Goal: Task Accomplishment & Management: Manage account settings

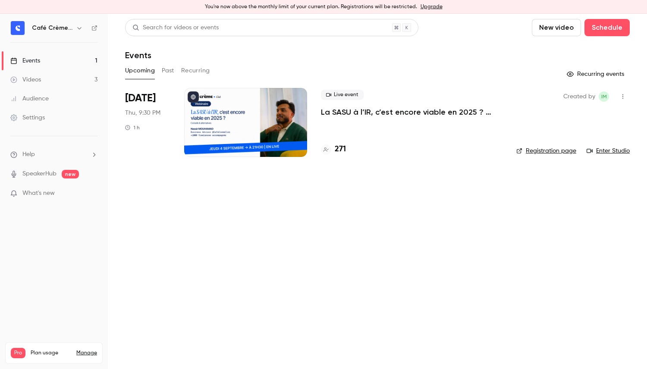
click at [390, 109] on p "La SASU à l’IR, c’est encore viable en 2025 ? [MASTERCLASS]" at bounding box center [412, 112] width 182 height 10
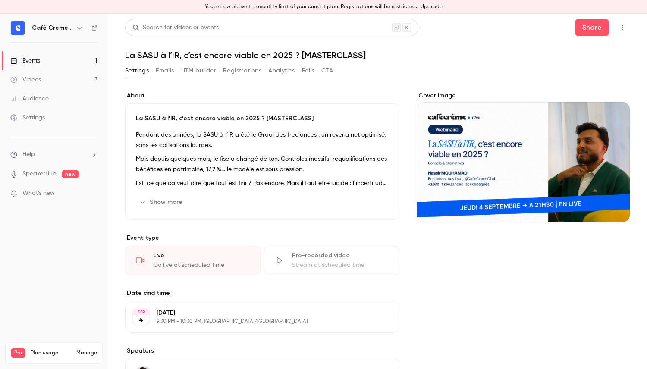
click at [197, 73] on button "UTM builder" at bounding box center [198, 71] width 35 height 14
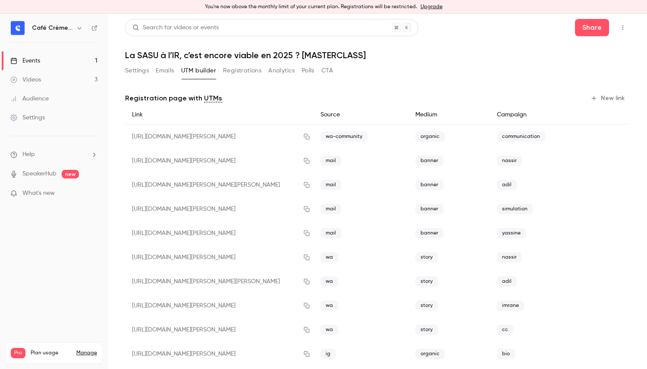
click at [234, 71] on button "Registrations" at bounding box center [242, 71] width 38 height 14
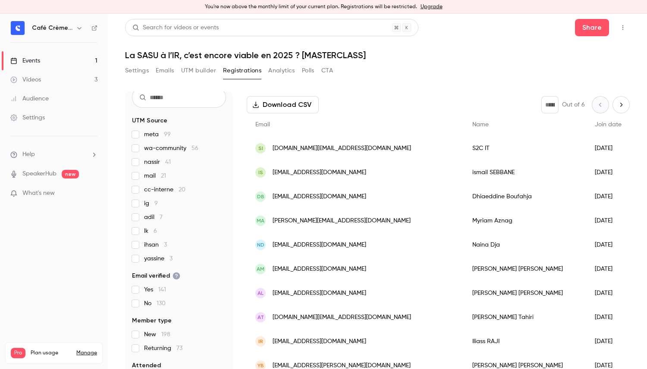
scroll to position [34, 0]
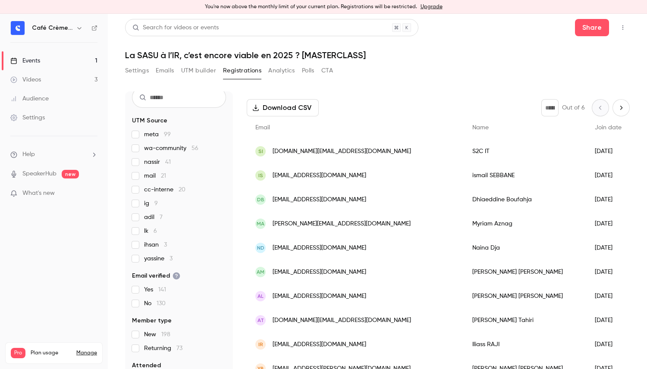
click at [153, 258] on span "yassine 3" at bounding box center [158, 258] width 28 height 9
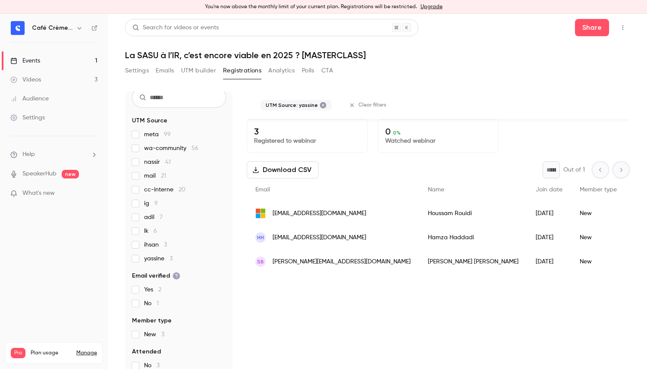
scroll to position [0, 0]
click at [153, 258] on span "yassine 3" at bounding box center [158, 258] width 28 height 9
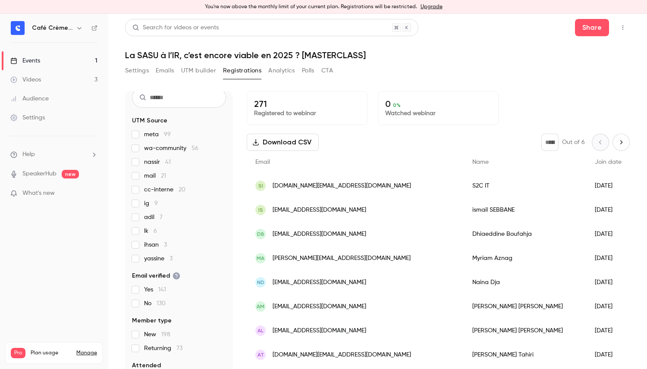
click at [151, 219] on span "[PERSON_NAME] 7" at bounding box center [153, 217] width 19 height 9
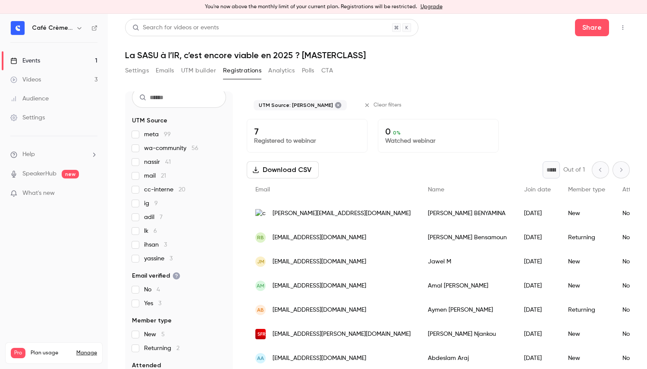
scroll to position [10, 0]
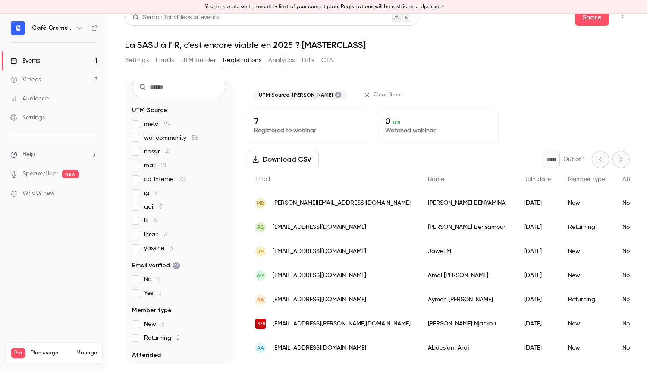
click at [155, 203] on span "[PERSON_NAME] 7" at bounding box center [153, 207] width 19 height 9
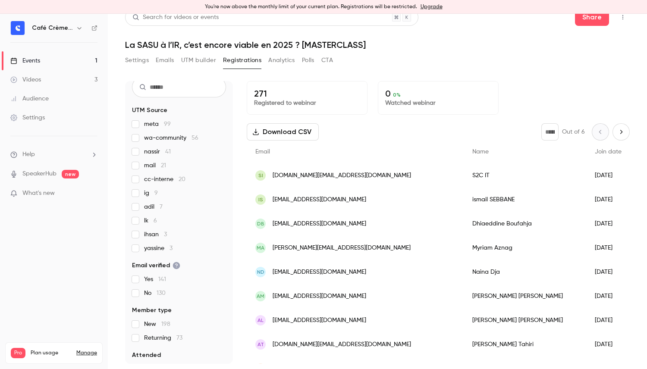
click at [169, 138] on span "wa-community 56" at bounding box center [171, 138] width 54 height 9
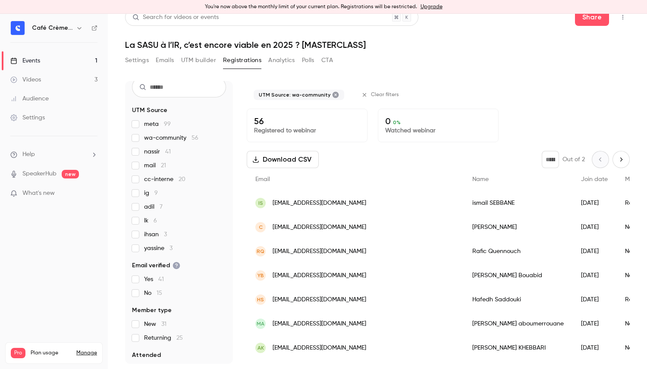
click at [175, 140] on span "wa-community 56" at bounding box center [171, 138] width 54 height 9
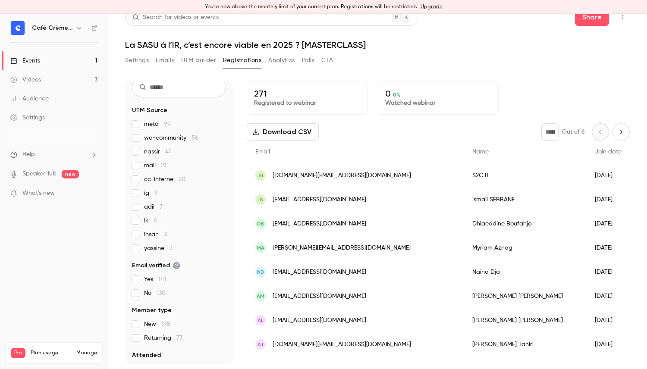
click at [161, 152] on span "nassir 41" at bounding box center [157, 151] width 27 height 9
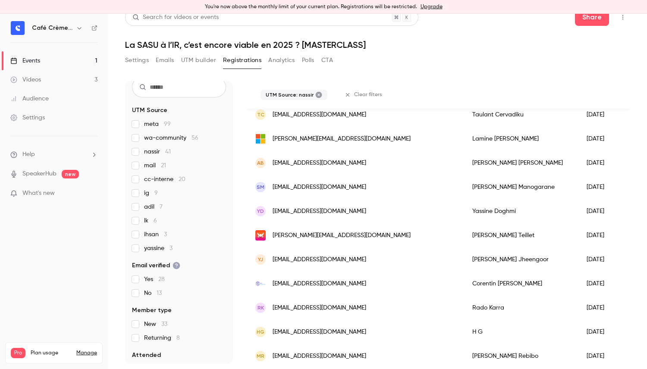
scroll to position [817, 0]
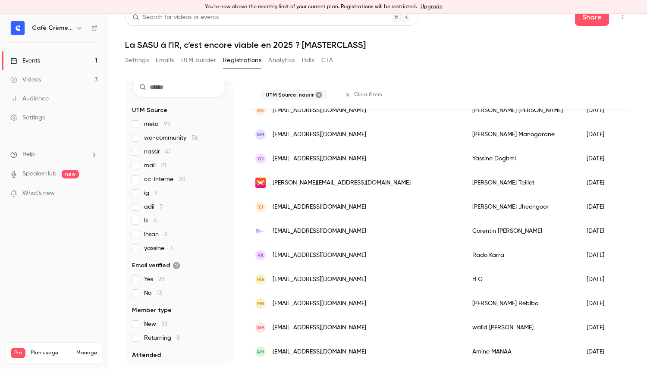
click at [156, 139] on span "wa-community 56" at bounding box center [171, 138] width 54 height 9
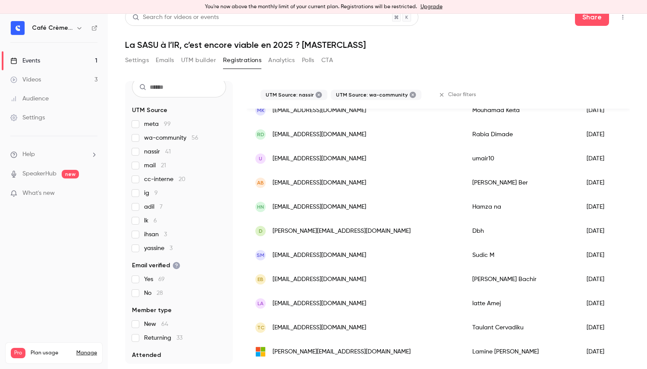
click at [153, 147] on div "meta 99 wa-community 56 nassir 41 mail 21 cc-interne 20 ig 9 [PERSON_NAME] 7 lk…" at bounding box center [179, 186] width 94 height 133
click at [153, 154] on span "nassir 41" at bounding box center [157, 151] width 27 height 9
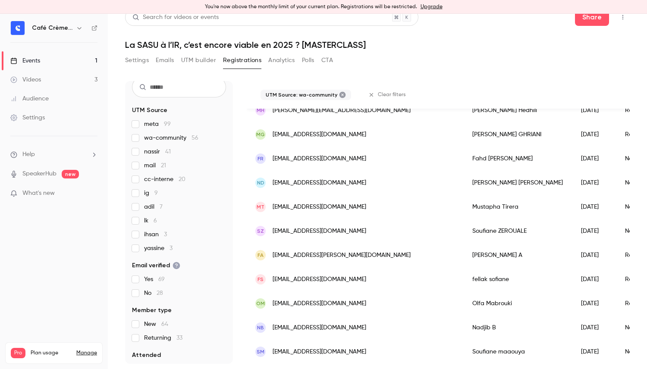
click at [153, 144] on div "meta 99 wa-community 56 nassir 41 mail 21 cc-interne 20 ig 9 [PERSON_NAME] 7 lk…" at bounding box center [179, 186] width 94 height 133
click at [153, 140] on span "wa-community 56" at bounding box center [171, 138] width 54 height 9
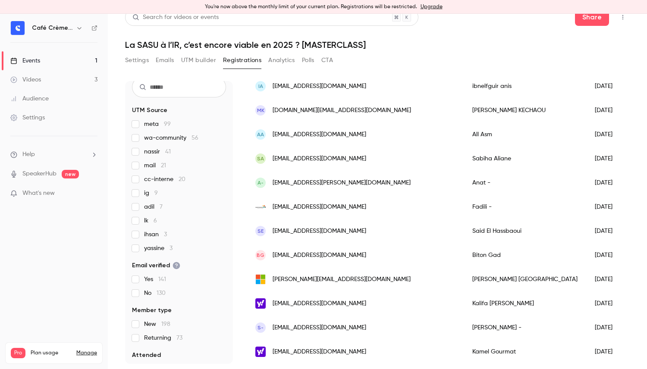
click at [148, 126] on span "meta 99" at bounding box center [157, 124] width 27 height 9
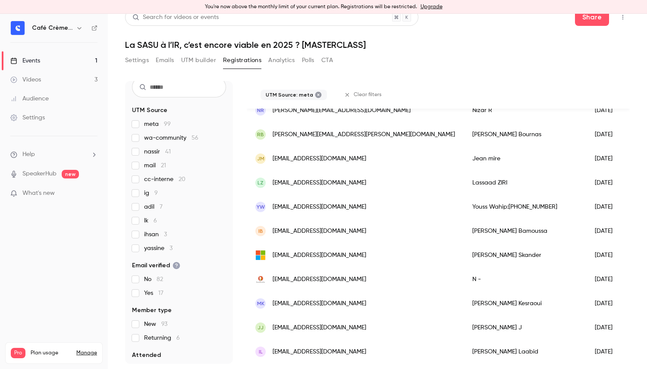
click at [148, 126] on span "meta 99" at bounding box center [157, 124] width 27 height 9
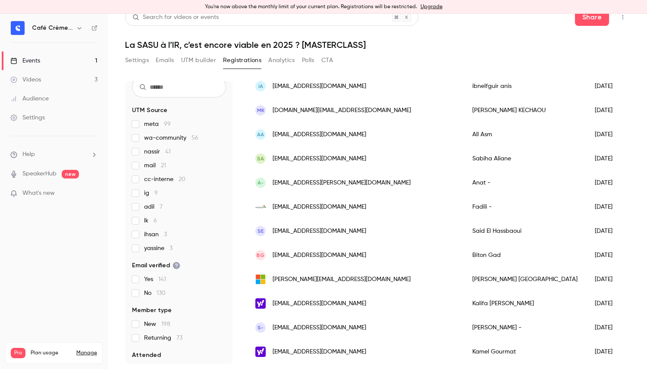
click at [163, 175] on span "cc-interne 20" at bounding box center [164, 179] width 41 height 9
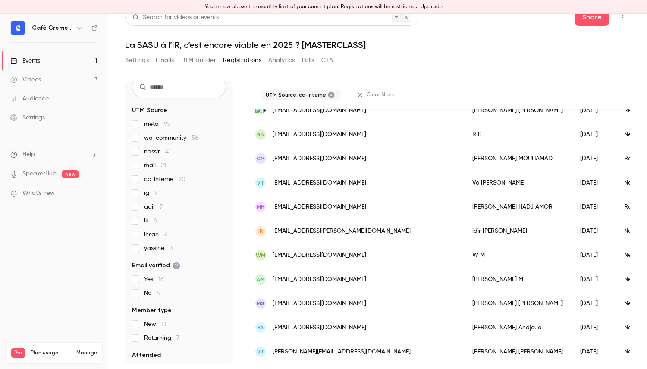
scroll to position [310, 0]
click at [163, 175] on span "cc-interne 20" at bounding box center [164, 179] width 41 height 9
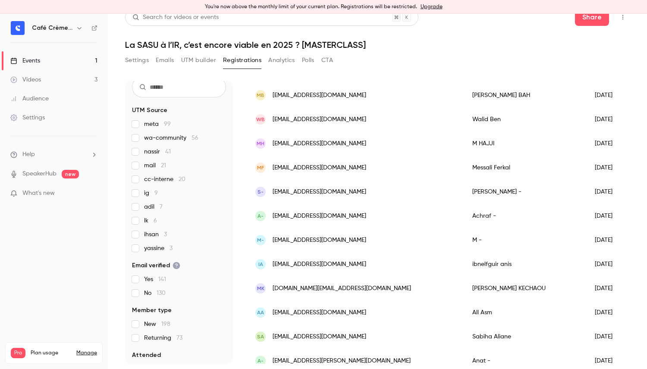
scroll to position [827, 0]
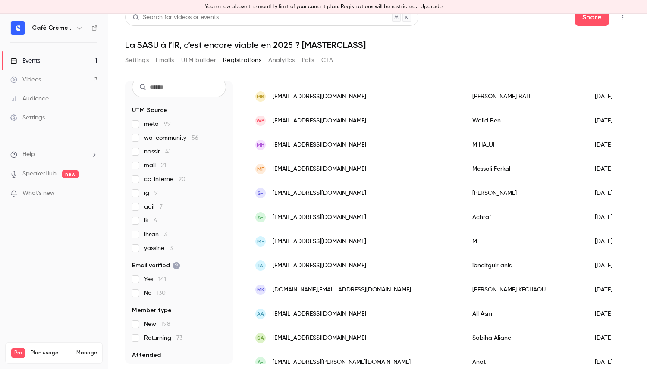
click at [178, 193] on label "ig 9" at bounding box center [179, 193] width 94 height 9
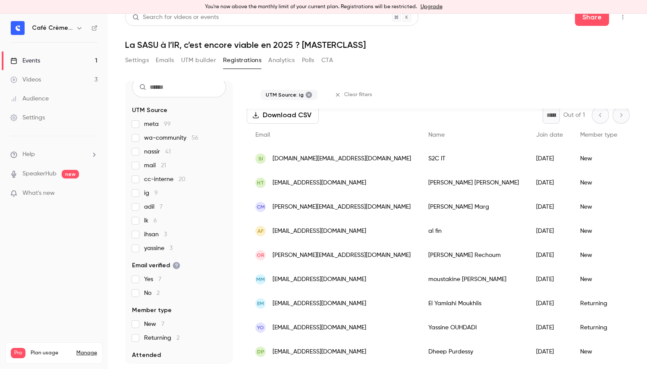
scroll to position [44, 0]
click at [152, 202] on div "meta 99 wa-community 56 nassir 41 mail 21 cc-interne 20 ig 9 [PERSON_NAME] 7 lk…" at bounding box center [179, 186] width 94 height 133
click at [151, 196] on span "ig 9" at bounding box center [151, 193] width 14 height 9
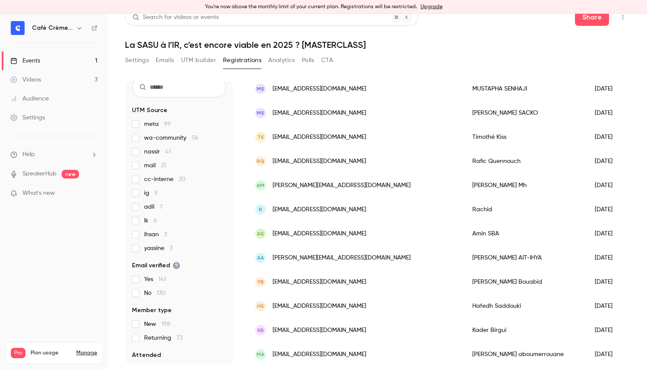
scroll to position [129, 0]
